Goal: Find specific page/section: Find specific page/section

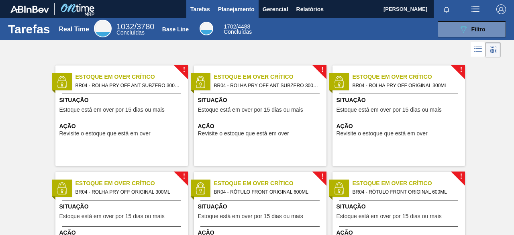
click at [225, 12] on span "Planejamento" at bounding box center [236, 9] width 37 height 10
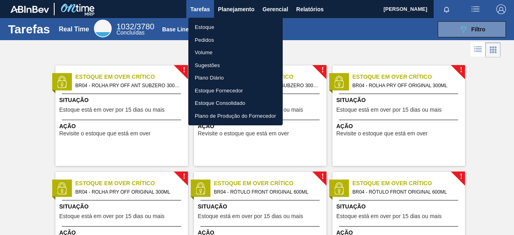
click at [450, 54] on div at bounding box center [257, 117] width 514 height 235
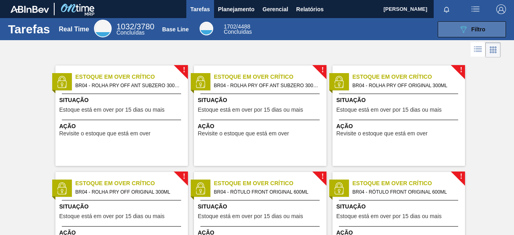
click at [476, 36] on button "089F7B8B-B2A5-4AFE-B5C0-19BA573D28AC Filtro" at bounding box center [472, 29] width 68 height 16
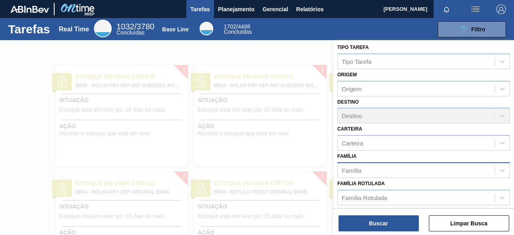
scroll to position [4, 0]
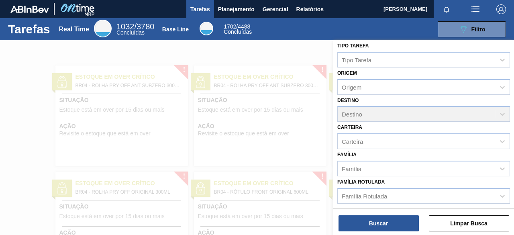
click at [307, 75] on div at bounding box center [257, 157] width 514 height 235
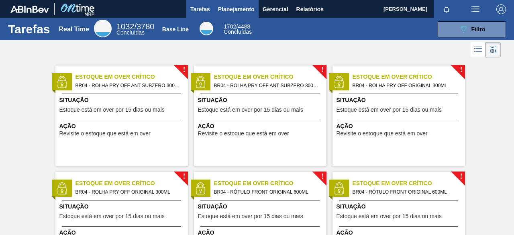
click at [234, 10] on span "Planejamento" at bounding box center [236, 9] width 37 height 10
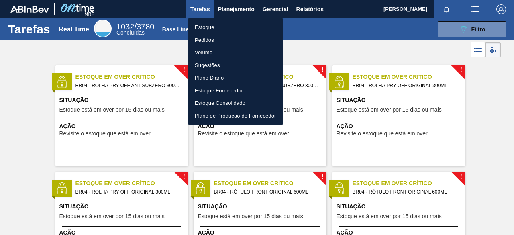
click at [228, 35] on li "Pedidos" at bounding box center [235, 40] width 94 height 13
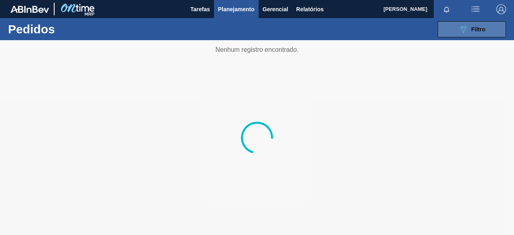
click at [458, 30] on button "089F7B8B-B2A5-4AFE-B5C0-19BA573D28AC Filtro" at bounding box center [472, 29] width 68 height 16
